Goal: Transaction & Acquisition: Purchase product/service

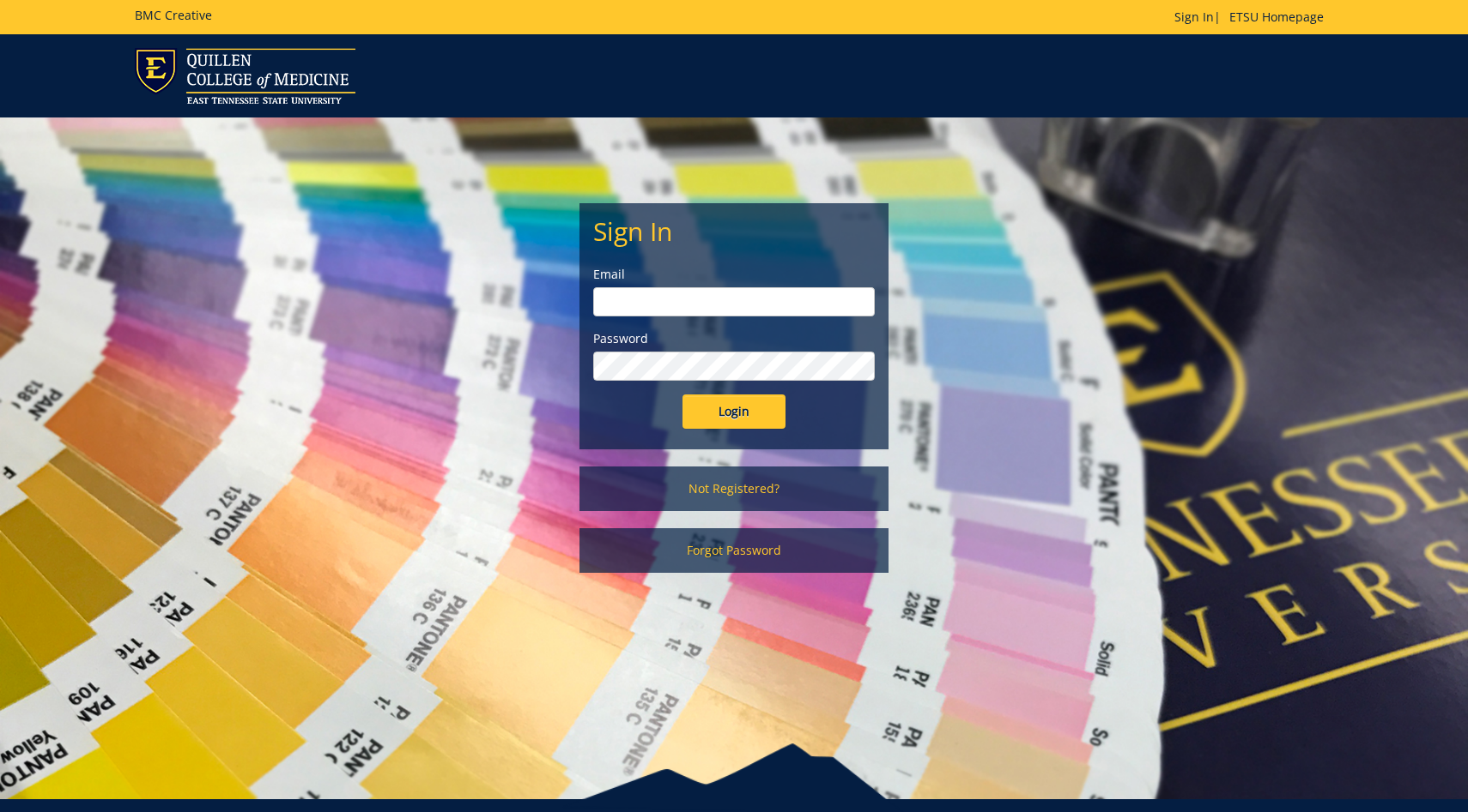
click at [700, 316] on input "email" at bounding box center [734, 302] width 281 height 30
type input "johnsonab6@etsu.edu"
click at [724, 416] on input "Login" at bounding box center [734, 412] width 103 height 34
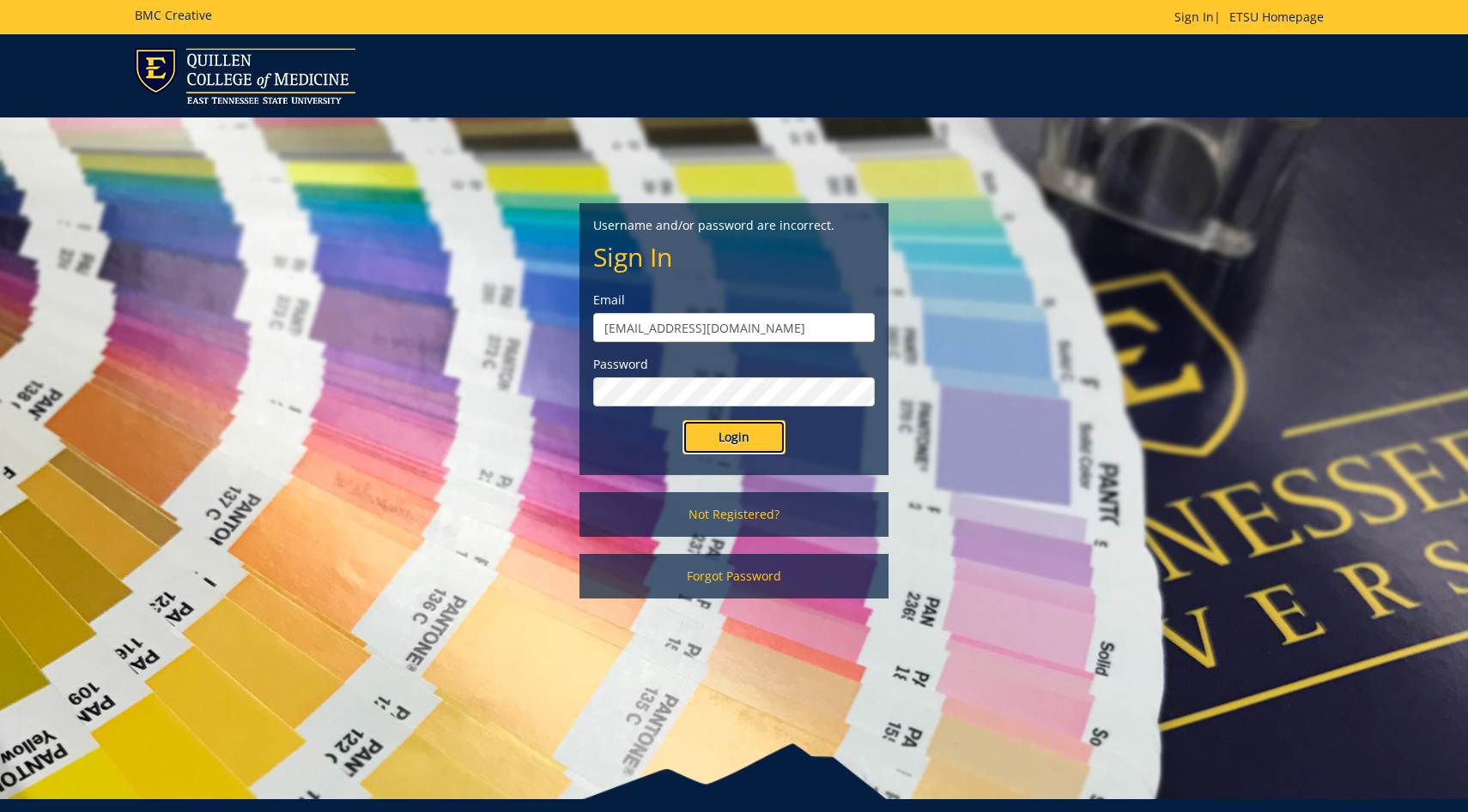
click at [727, 440] on input "Login" at bounding box center [734, 438] width 103 height 34
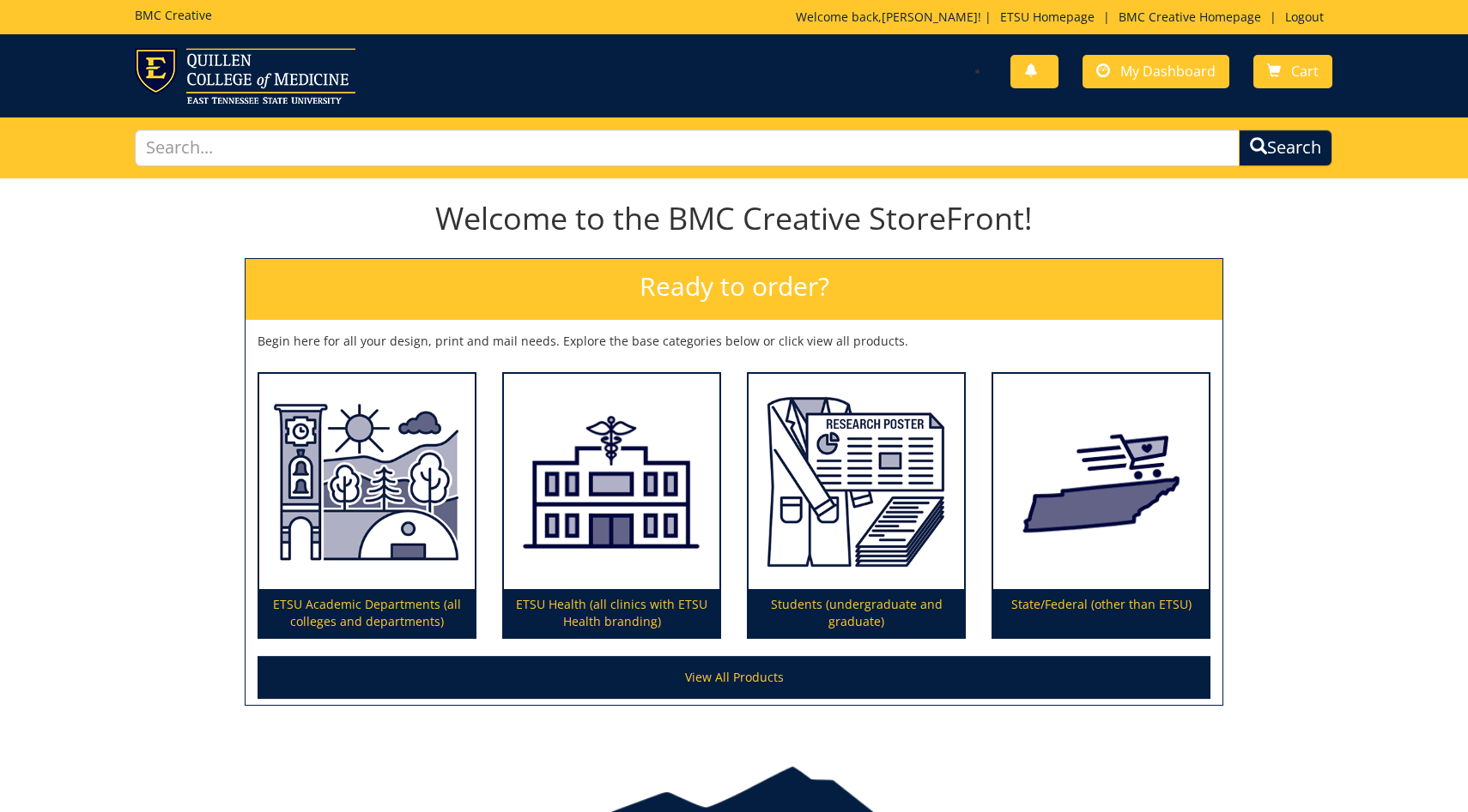
scroll to position [52, 0]
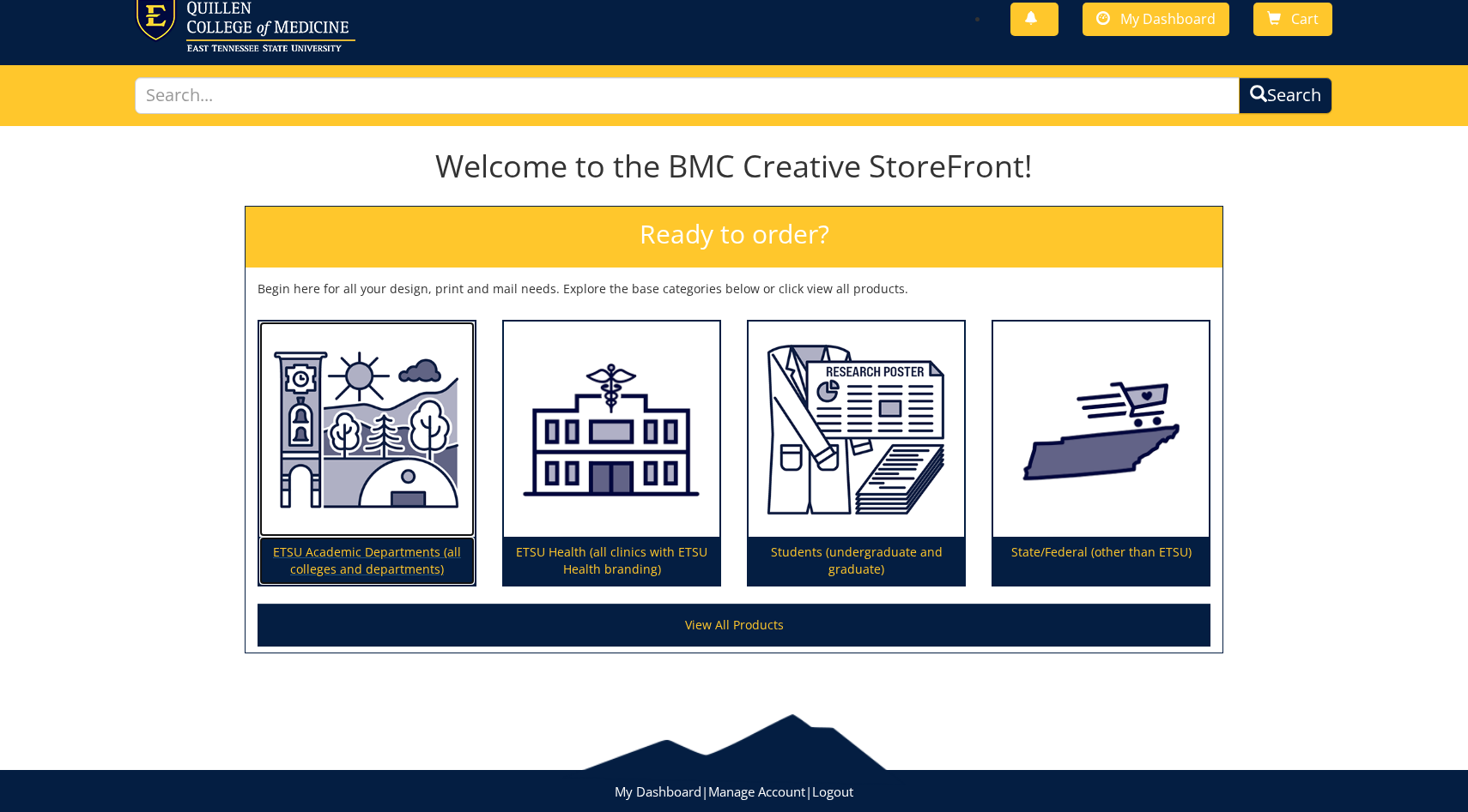
click at [402, 550] on p "ETSU Academic Departments (all colleges and departments)" at bounding box center [366, 561] width 216 height 48
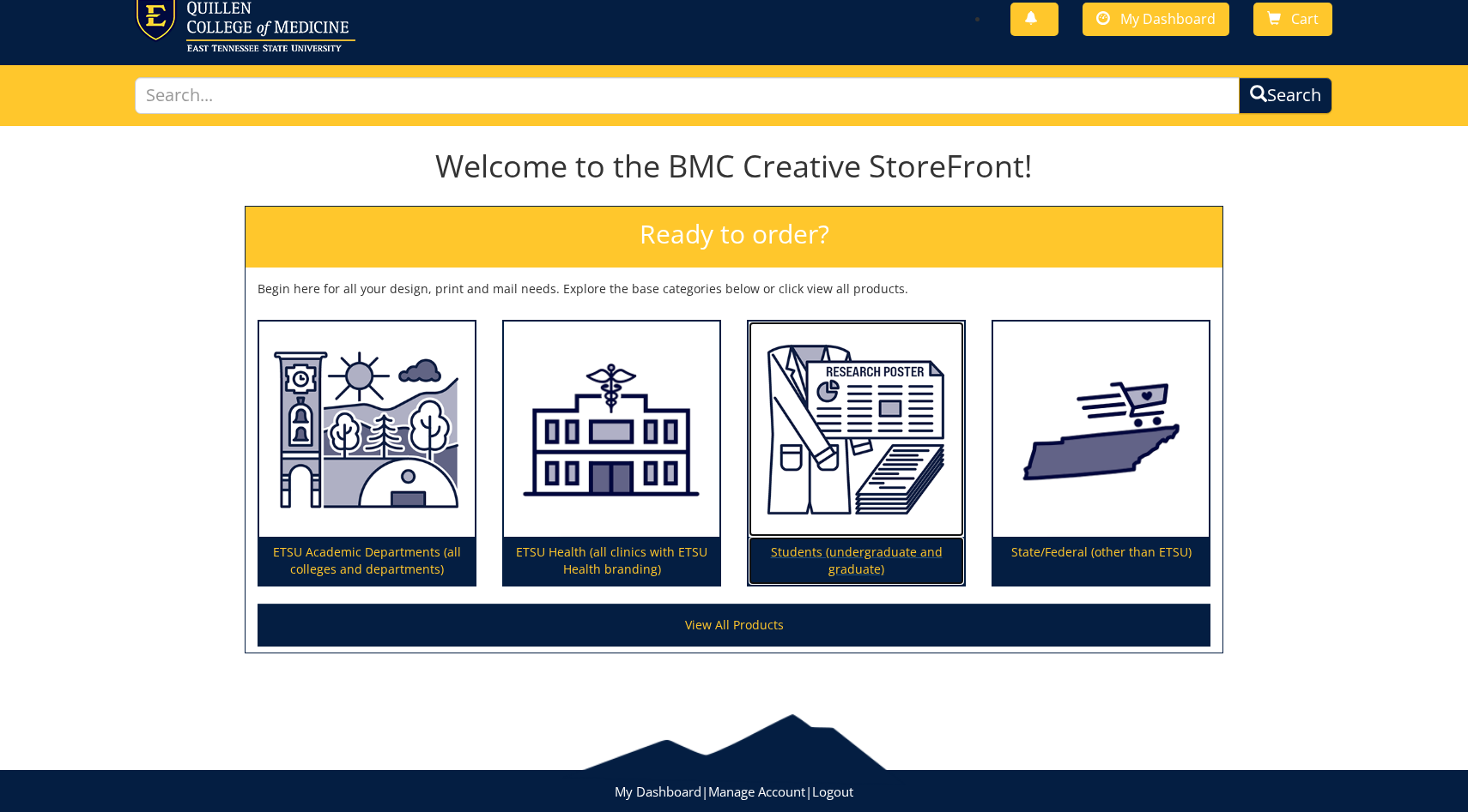
click at [836, 571] on p "Students (undergraduate and graduate)" at bounding box center [856, 561] width 216 height 48
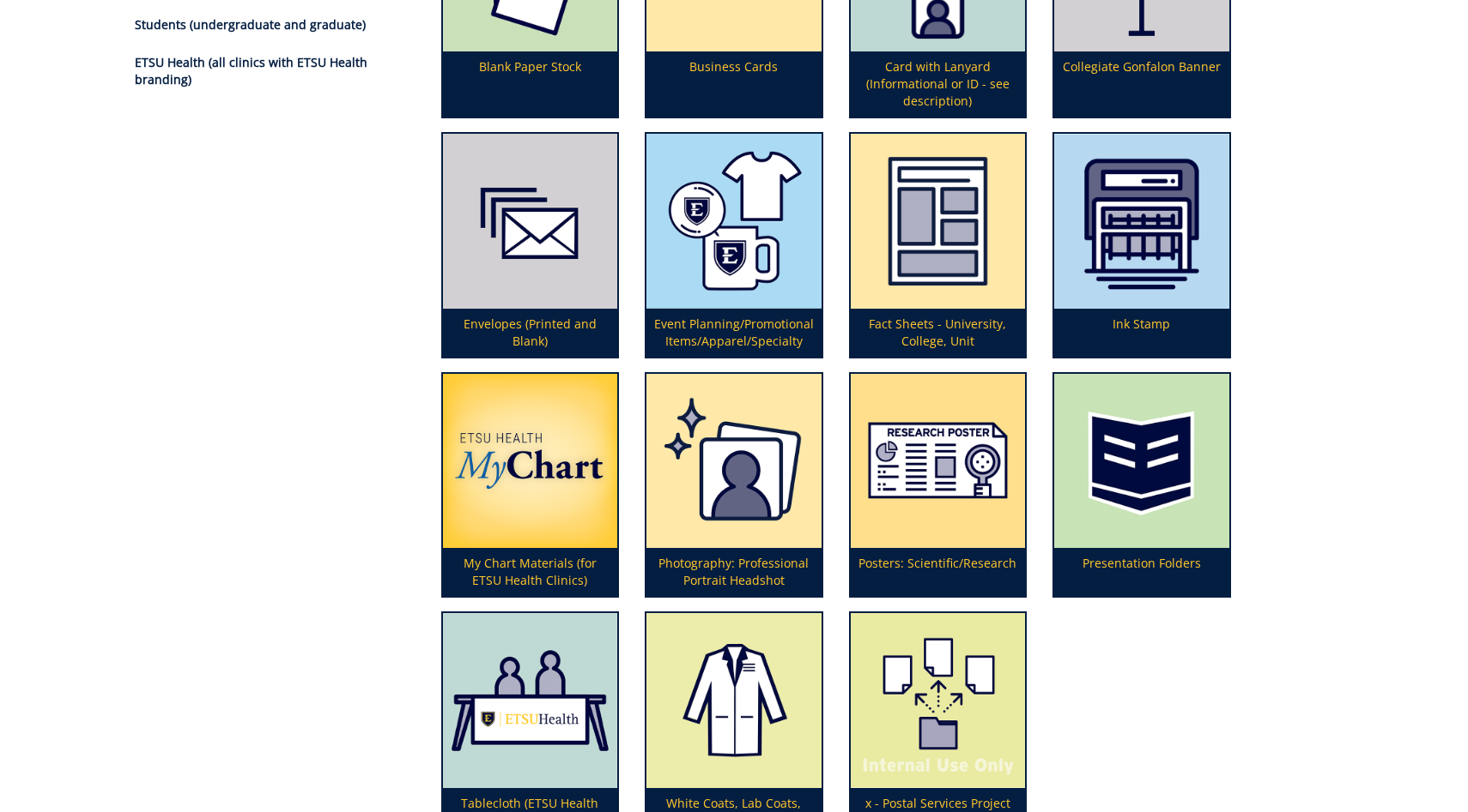
scroll to position [357, 0]
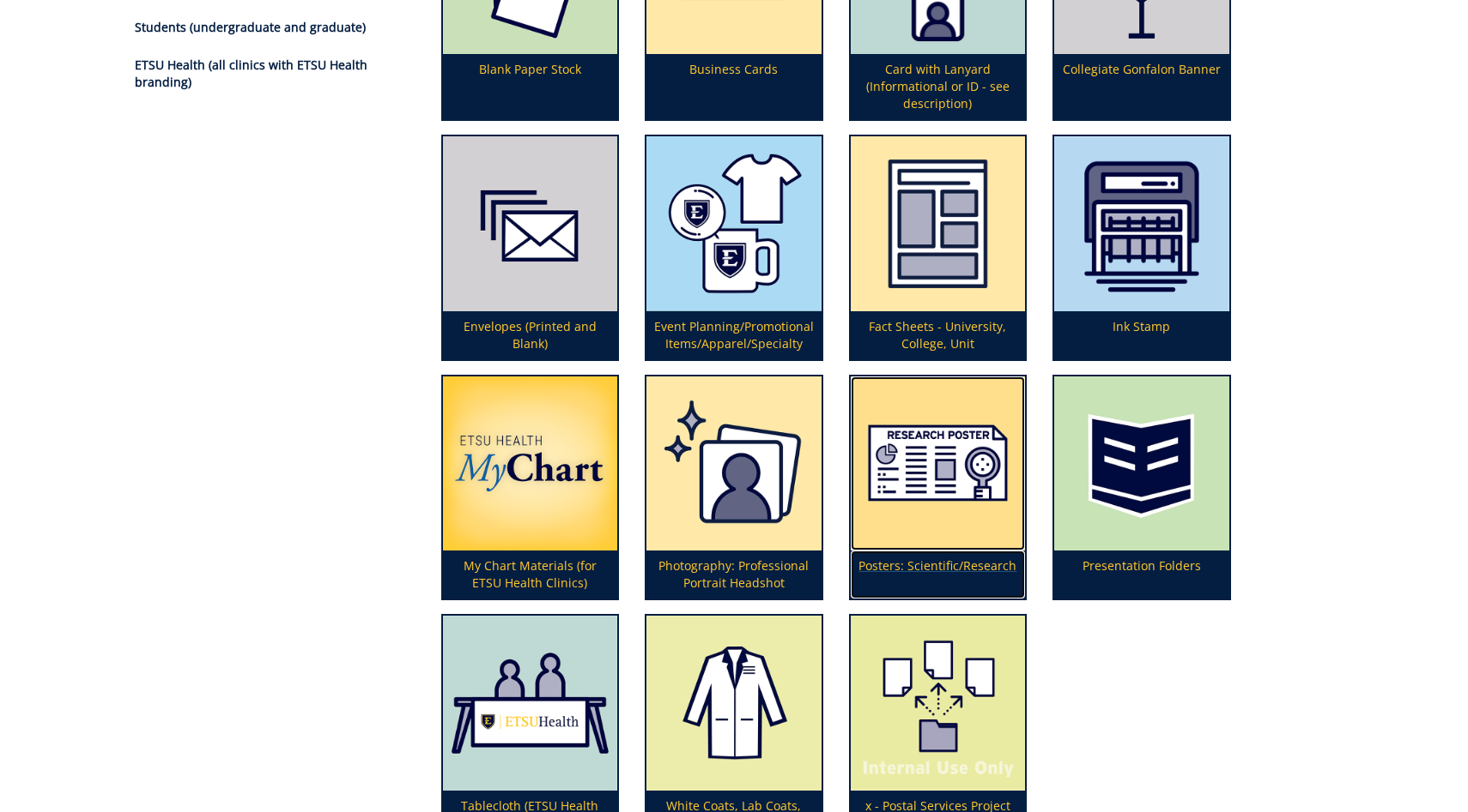
click at [955, 514] on img at bounding box center [938, 464] width 175 height 175
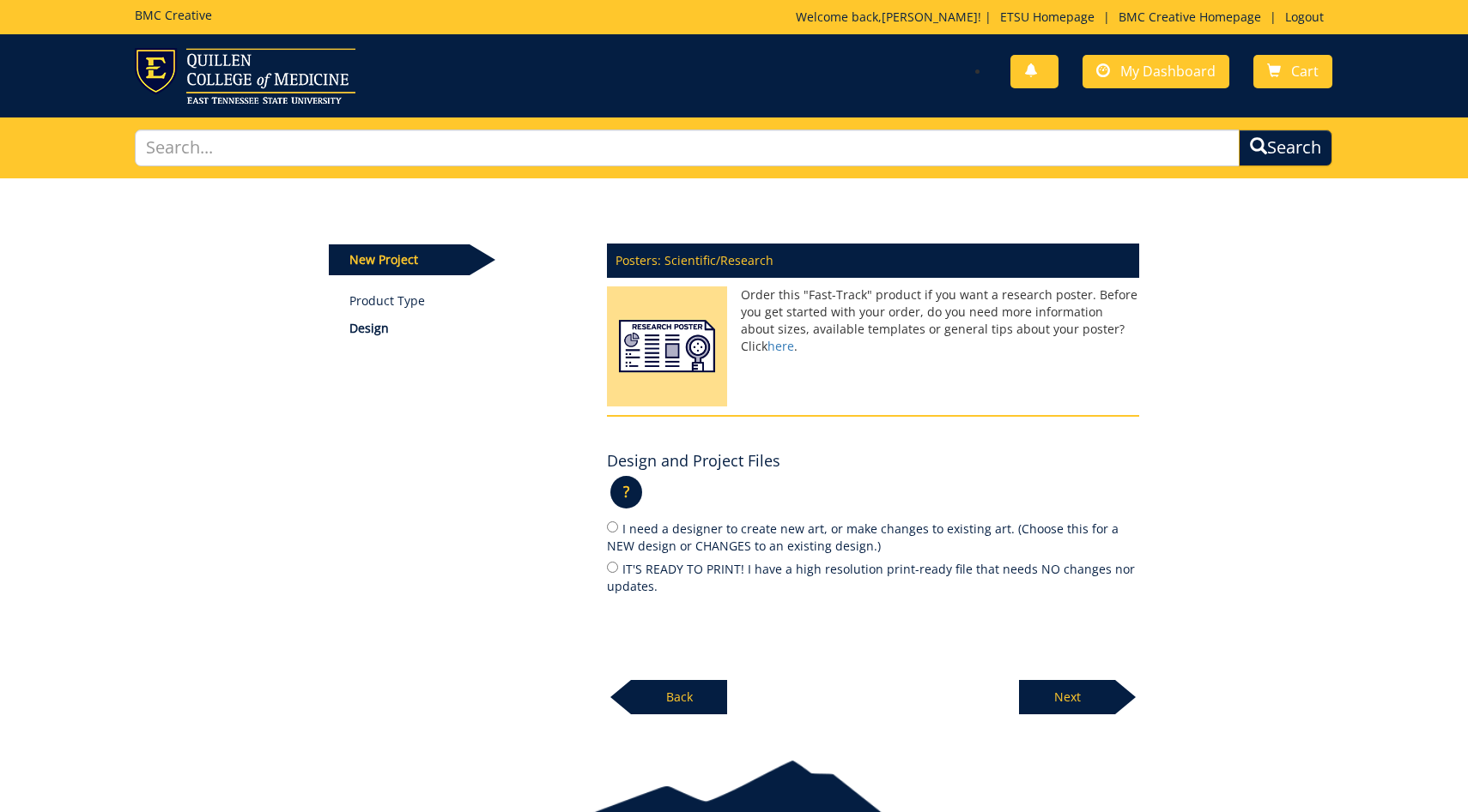
click at [631, 484] on p "?" at bounding box center [625, 492] width 31 height 32
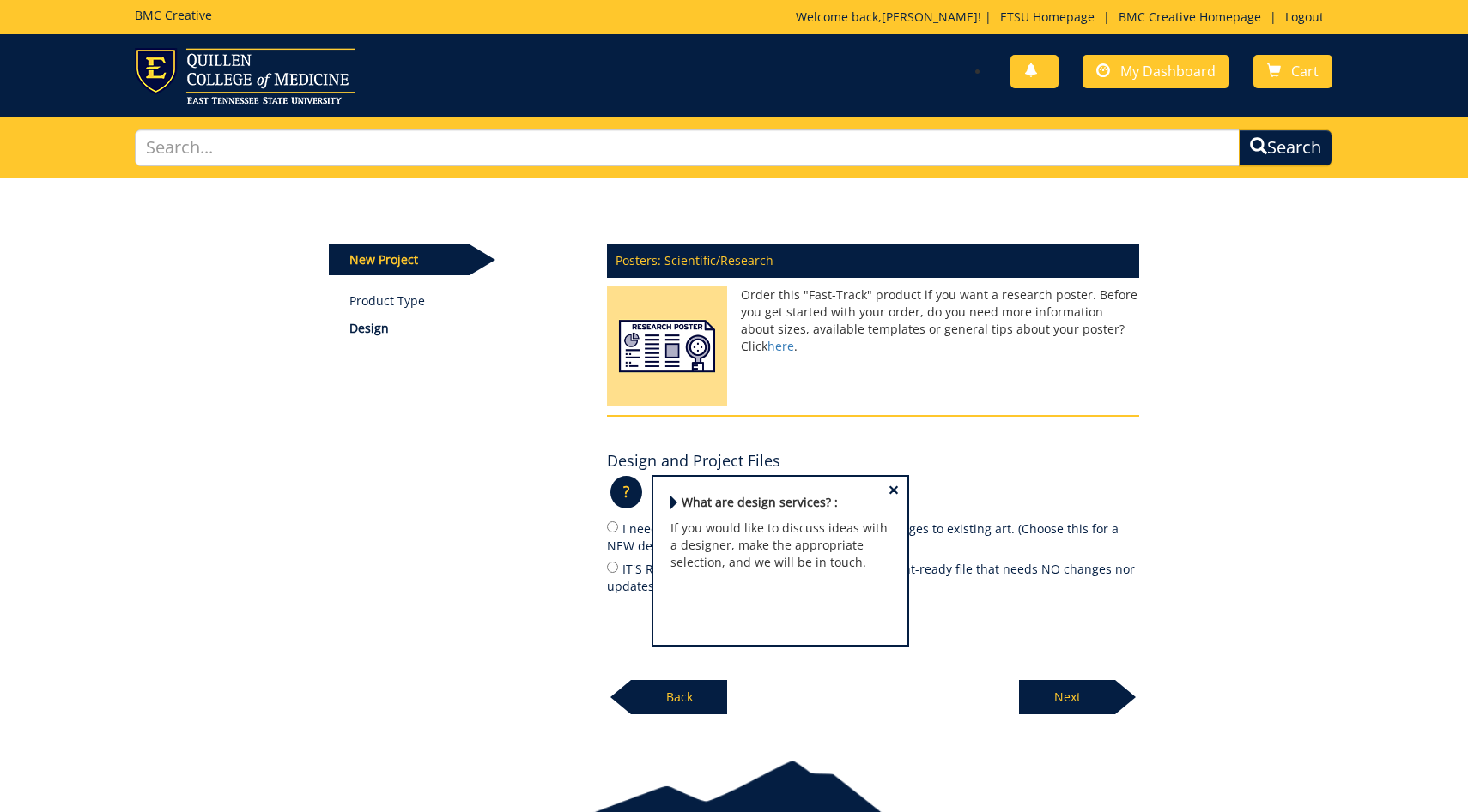
click at [891, 491] on span "×" at bounding box center [893, 491] width 10 height 18
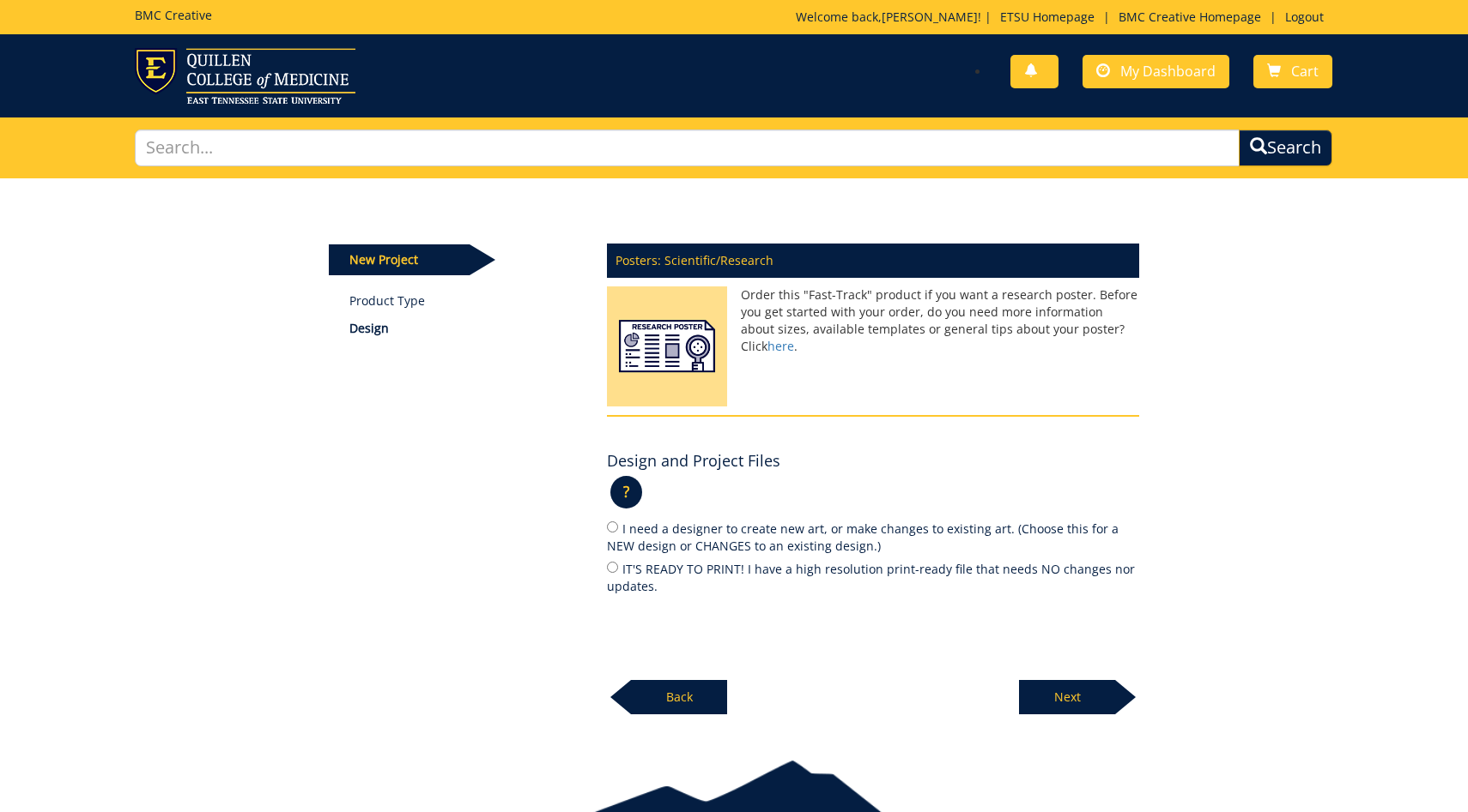
click at [664, 570] on label "IT'S READY TO PRINT! I have a high resolution print-ready file that needs NO ch…" at bounding box center [872, 577] width 532 height 36
click at [618, 570] on input "IT'S READY TO PRINT! I have a high resolution print-ready file that needs NO ch…" at bounding box center [612, 568] width 11 height 11
radio input "true"
click at [1047, 691] on p "Next" at bounding box center [1066, 697] width 96 height 34
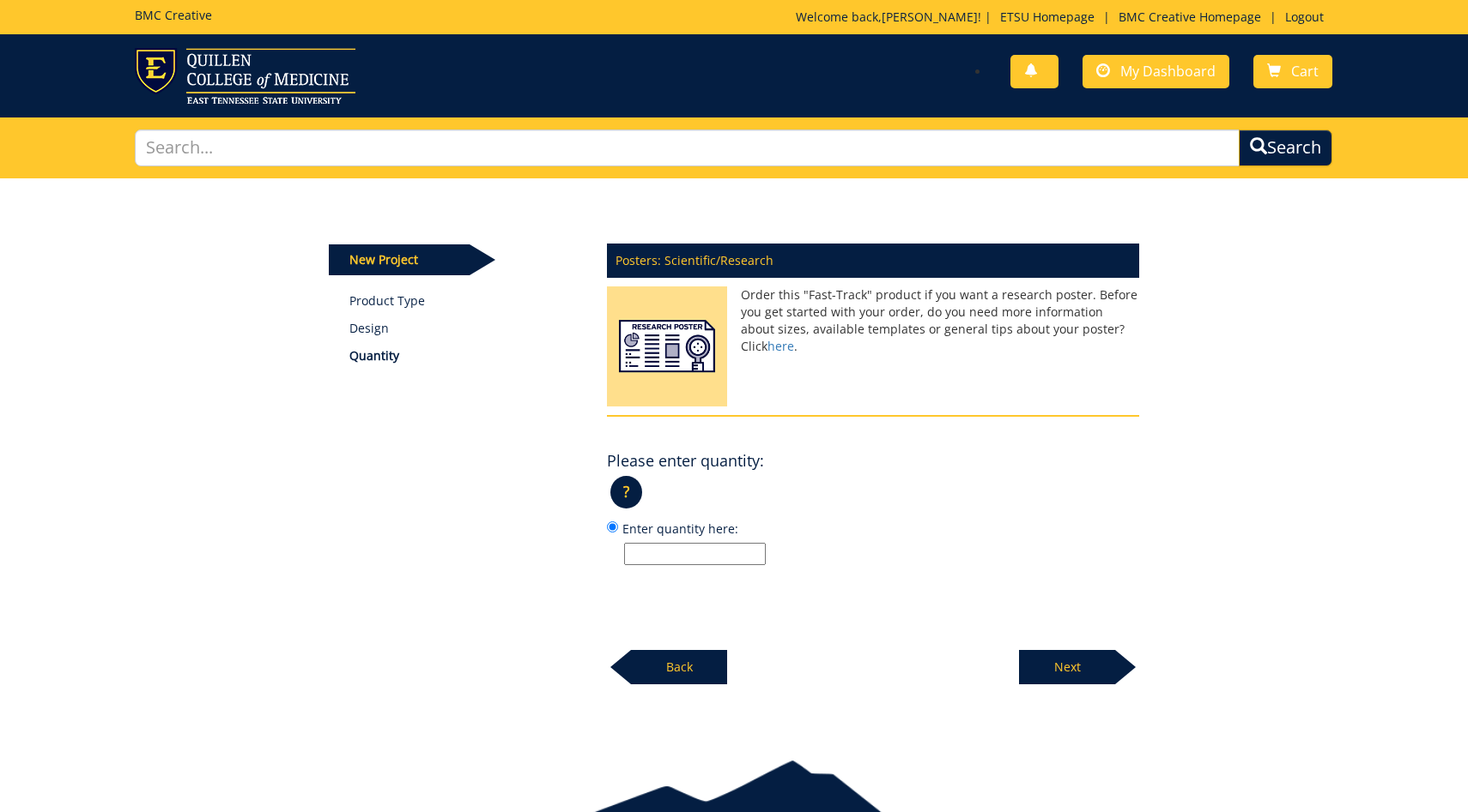
click at [730, 556] on input "Enter quantity here:" at bounding box center [695, 554] width 142 height 22
type input "1"
click at [1069, 671] on p "Next" at bounding box center [1066, 667] width 96 height 34
